Goal: Navigation & Orientation: Find specific page/section

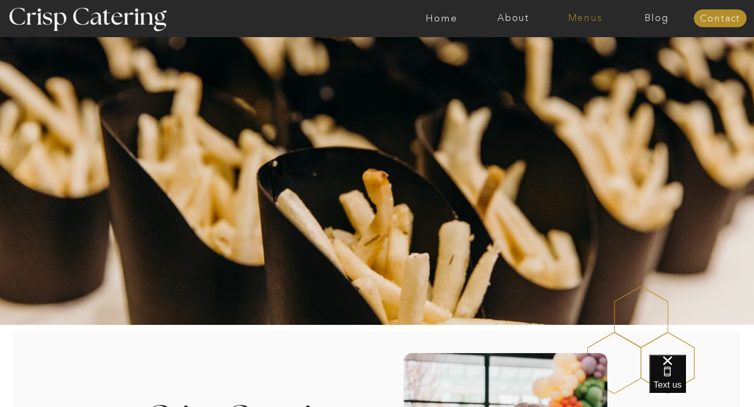
click at [573, 18] on nav "Menus" at bounding box center [585, 18] width 72 height 10
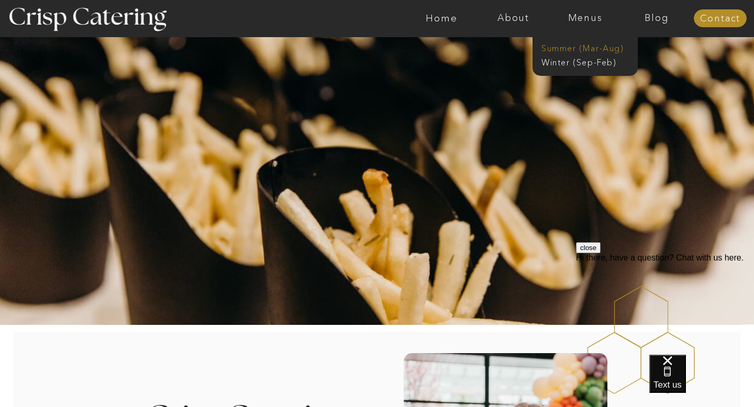
click at [597, 48] on nav "Summer (Mar-Aug)" at bounding box center [588, 47] width 94 height 10
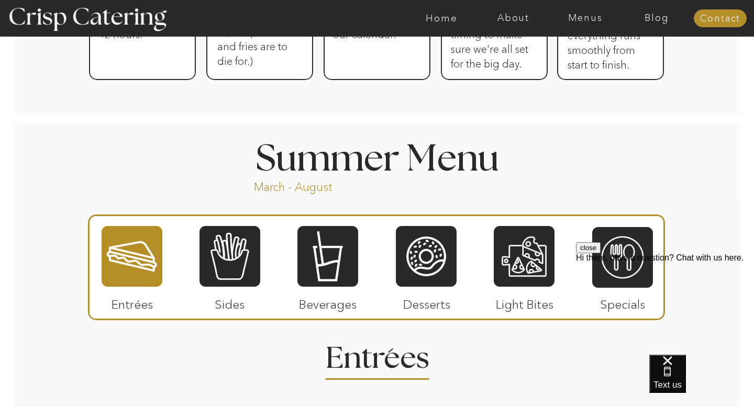
scroll to position [813, 0]
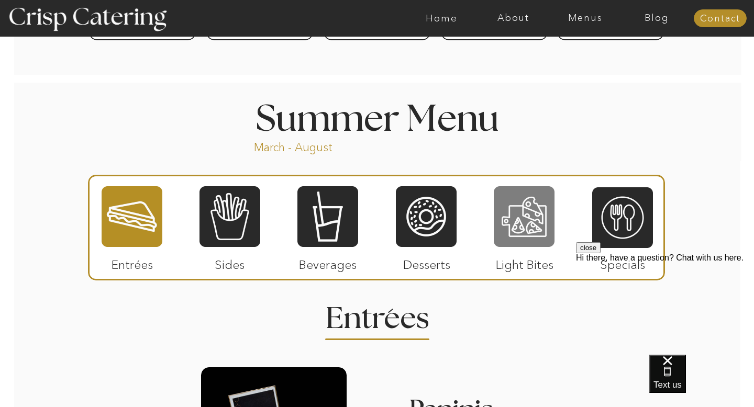
click at [513, 216] on div at bounding box center [524, 216] width 61 height 63
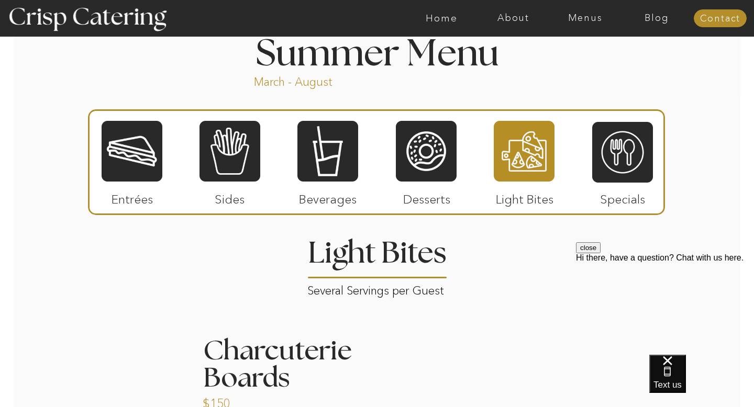
scroll to position [877, 0]
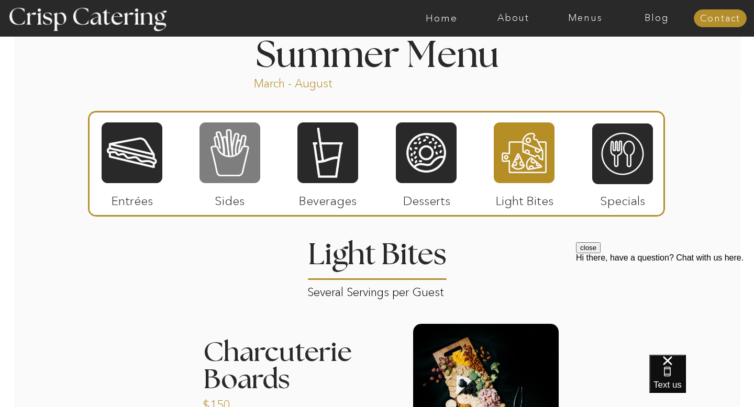
click at [215, 164] on div at bounding box center [229, 152] width 61 height 63
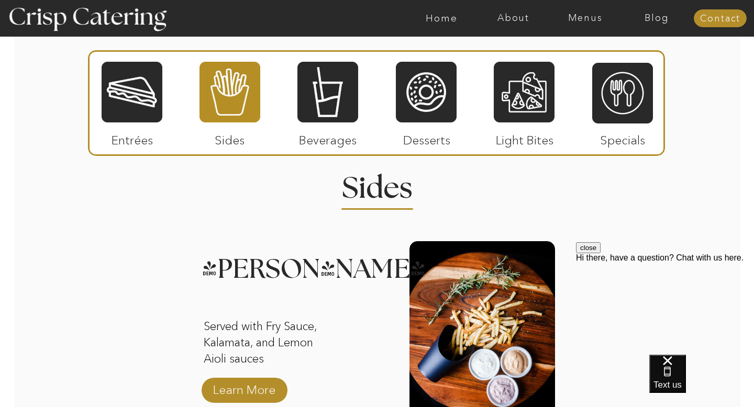
scroll to position [946, 0]
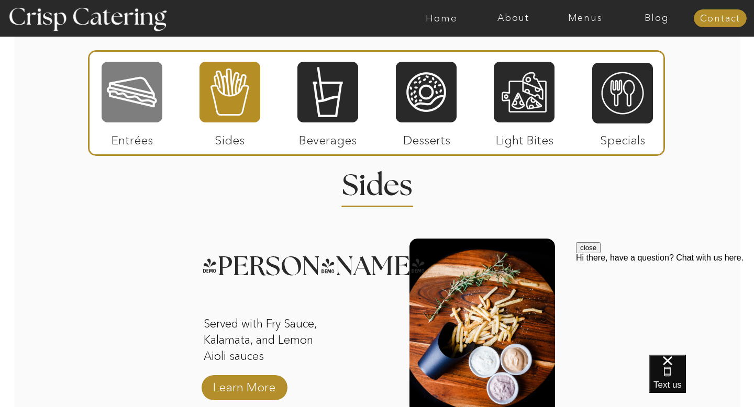
click at [133, 87] on div at bounding box center [132, 92] width 61 height 63
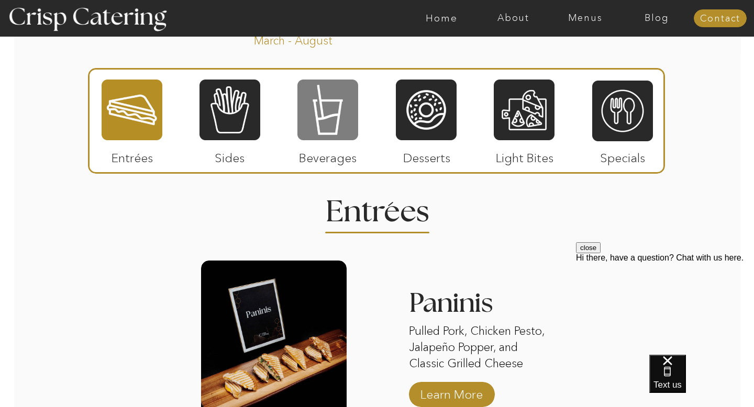
scroll to position [890, 0]
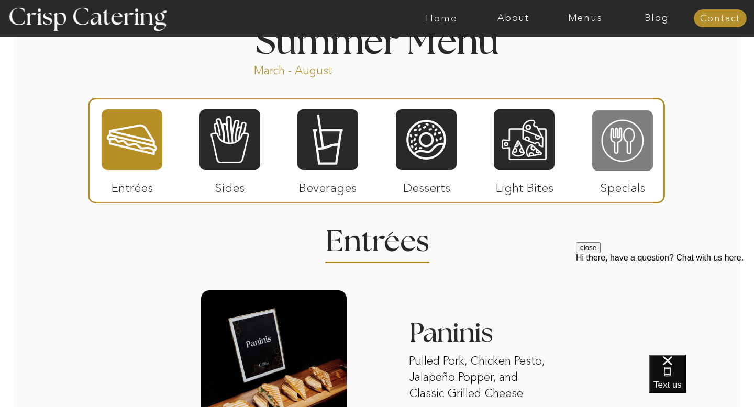
click at [614, 142] on div at bounding box center [622, 140] width 61 height 63
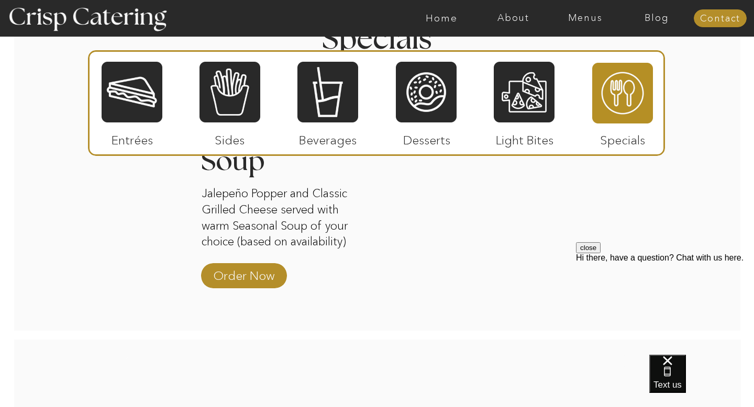
scroll to position [1011, 0]
